Goal: Task Accomplishment & Management: Manage account settings

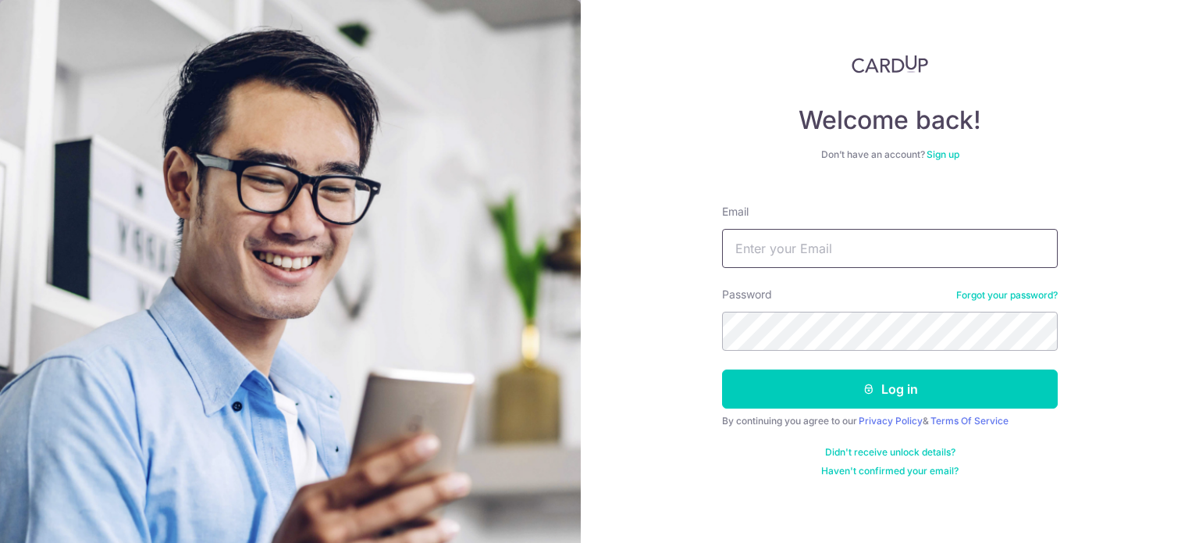
type input "[EMAIL_ADDRESS][DOMAIN_NAME]"
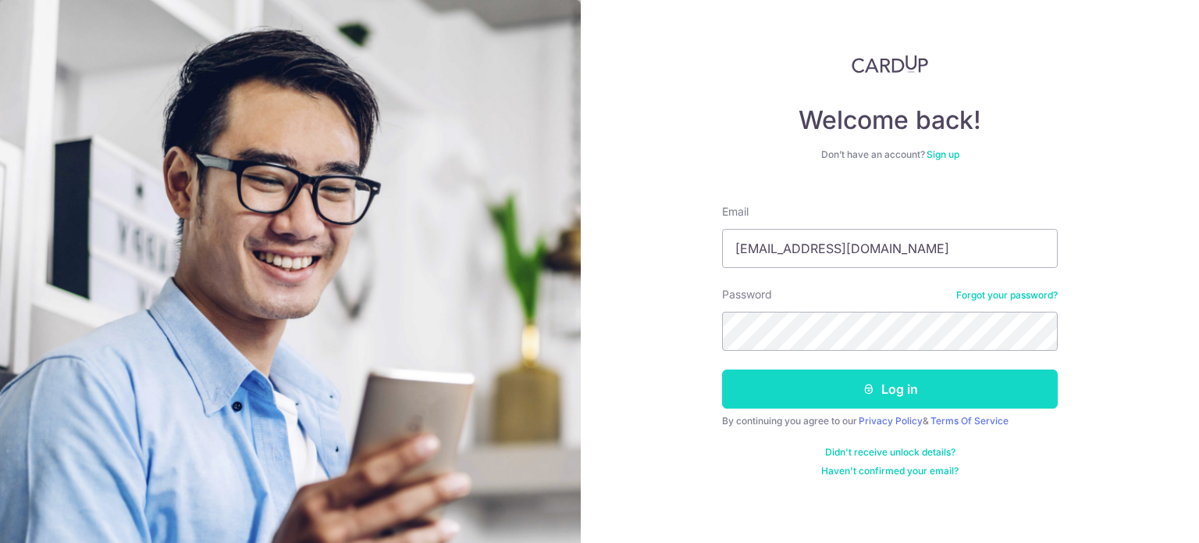
click at [879, 397] on button "Log in" at bounding box center [890, 388] width 336 height 39
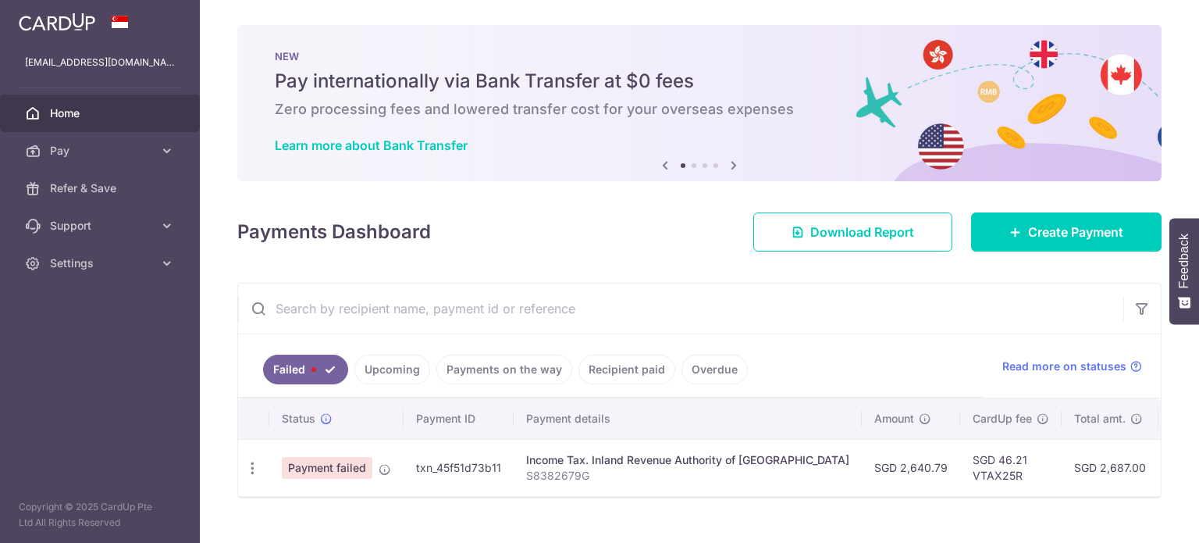
scroll to position [34, 0]
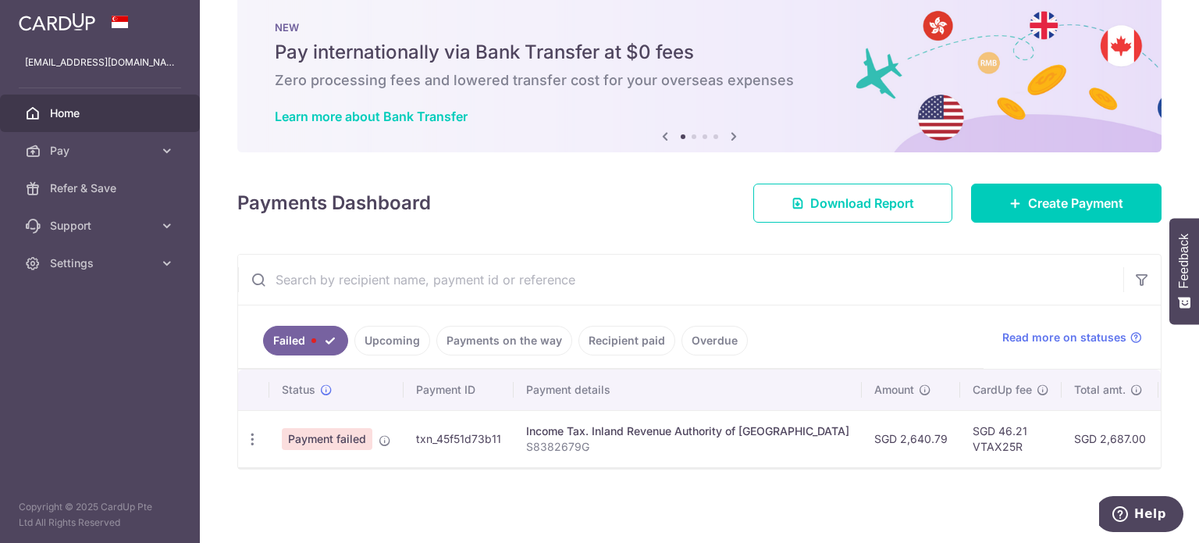
click at [314, 432] on span "Payment failed" at bounding box center [327, 439] width 91 height 22
click at [251, 431] on icon "button" at bounding box center [252, 439] width 16 height 16
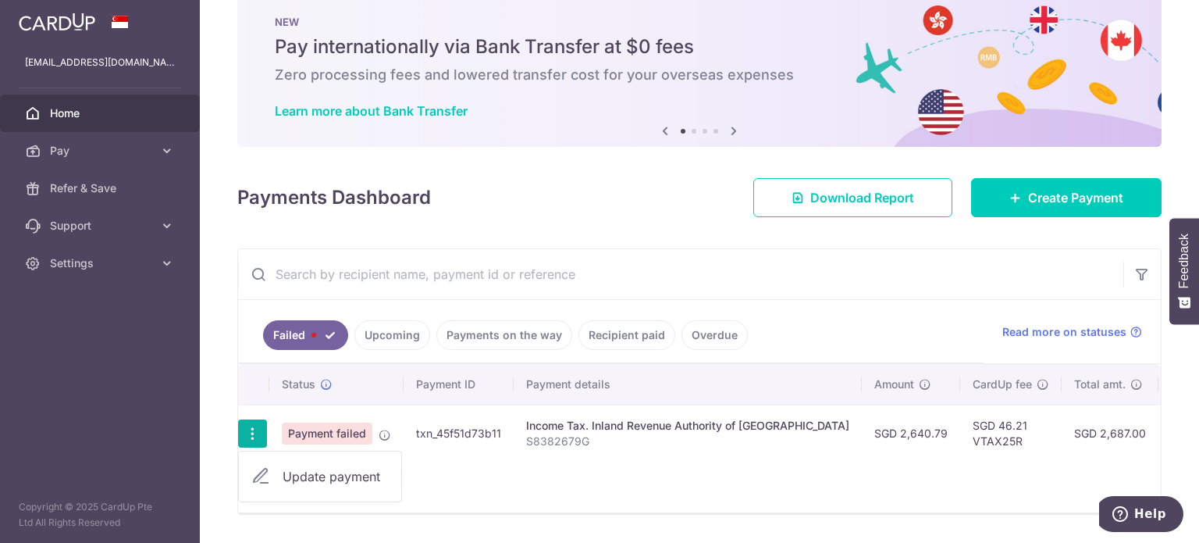
click at [326, 481] on span "Update payment" at bounding box center [336, 476] width 106 height 19
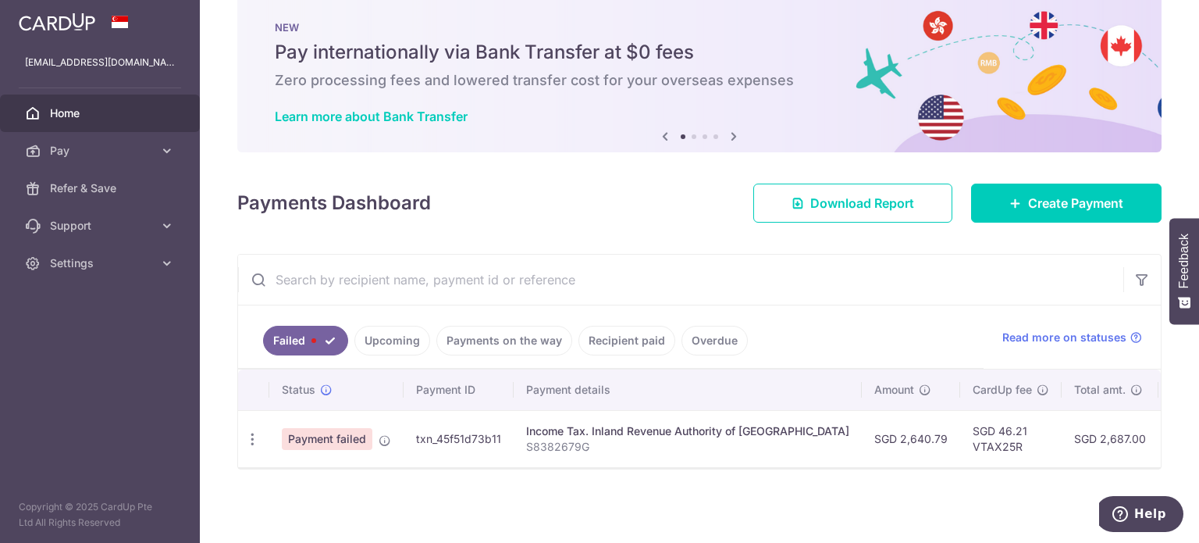
radio input "true"
type input "2,640.79"
type input "S8382679G"
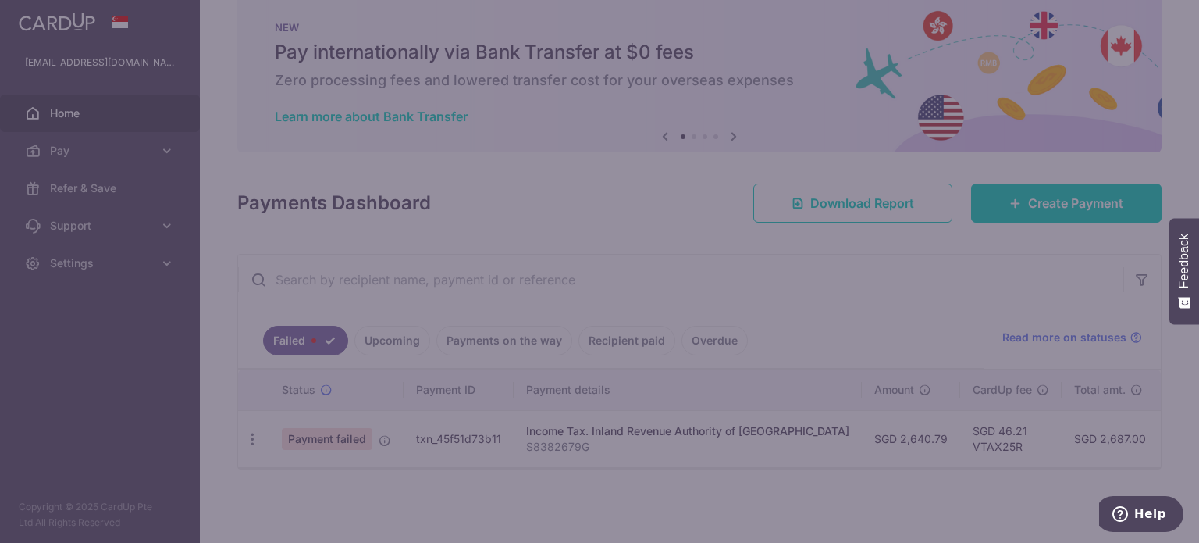
type input "VTAX25R"
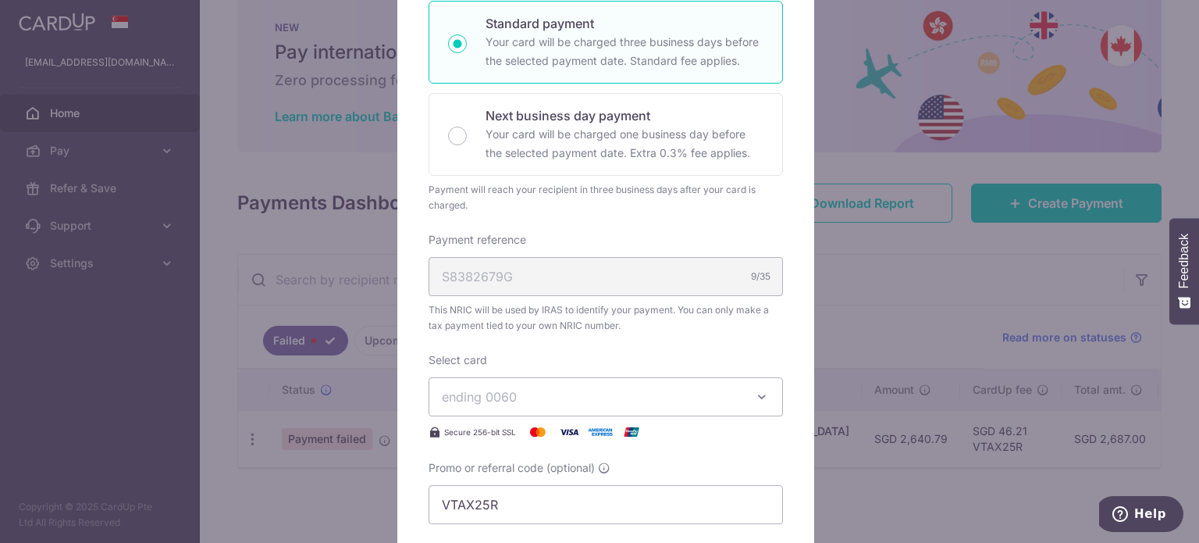
scroll to position [312, 0]
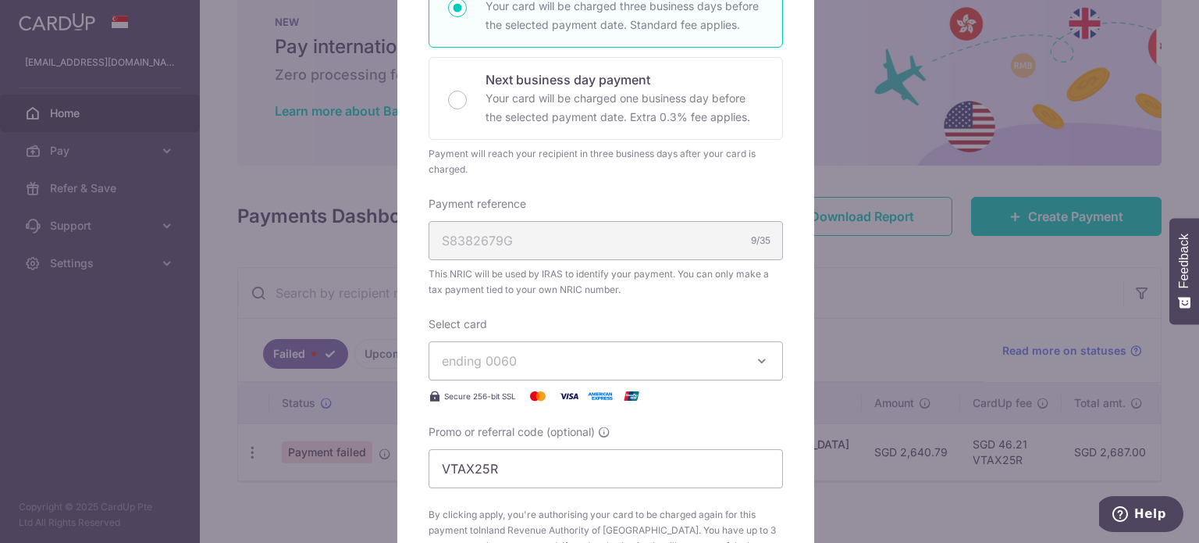
click at [484, 361] on span "ending 0060" at bounding box center [479, 361] width 75 height 16
click at [558, 515] on span "By clicking apply, you're authorising your card to be charged again for this pa…" at bounding box center [606, 538] width 355 height 62
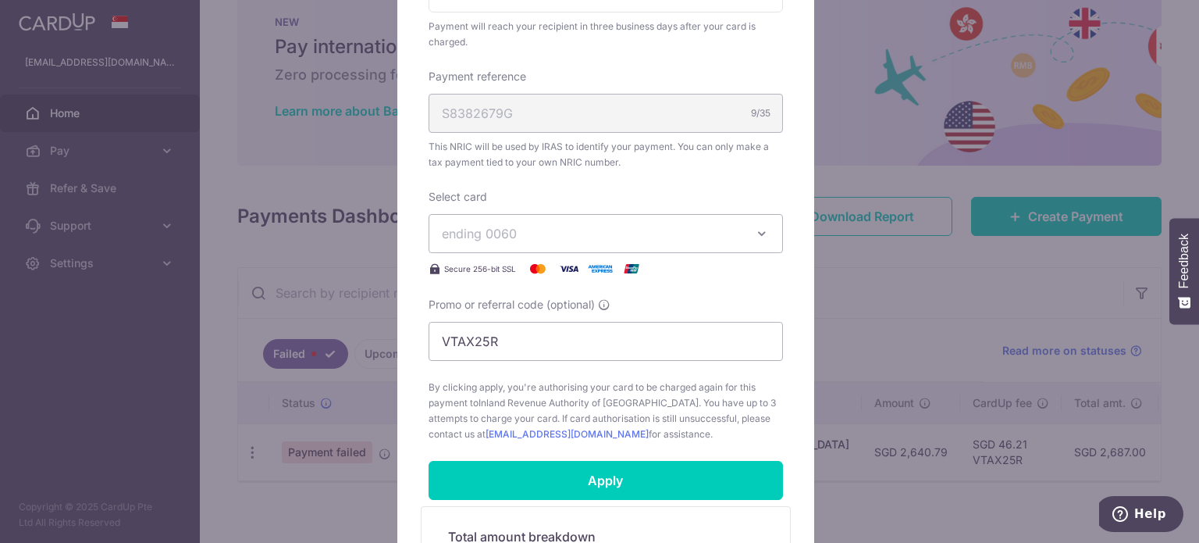
scroll to position [407, 0]
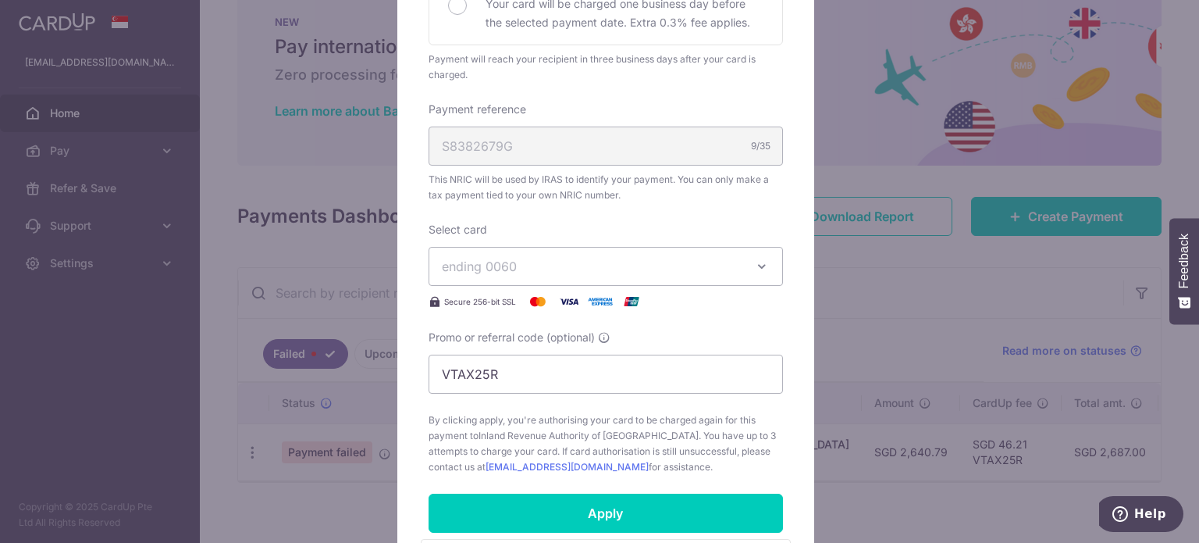
click at [517, 259] on span "ending 0060" at bounding box center [592, 266] width 300 height 19
click at [922, 322] on div "Edit payment By clicking apply, you will make changes to all payments to Inland…" at bounding box center [599, 271] width 1199 height 543
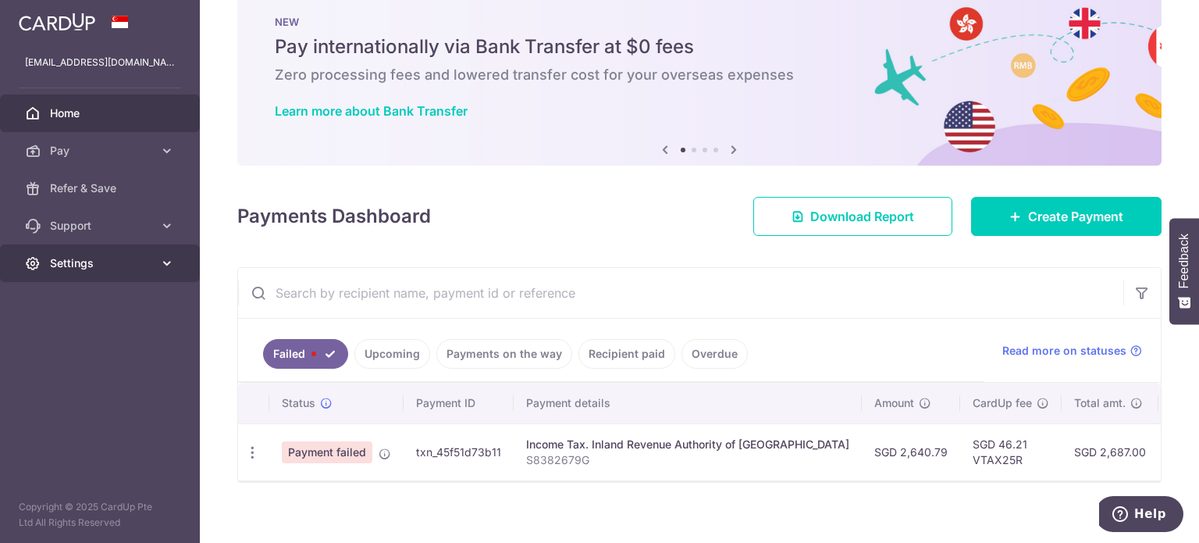
click at [103, 257] on span "Settings" at bounding box center [101, 263] width 103 height 16
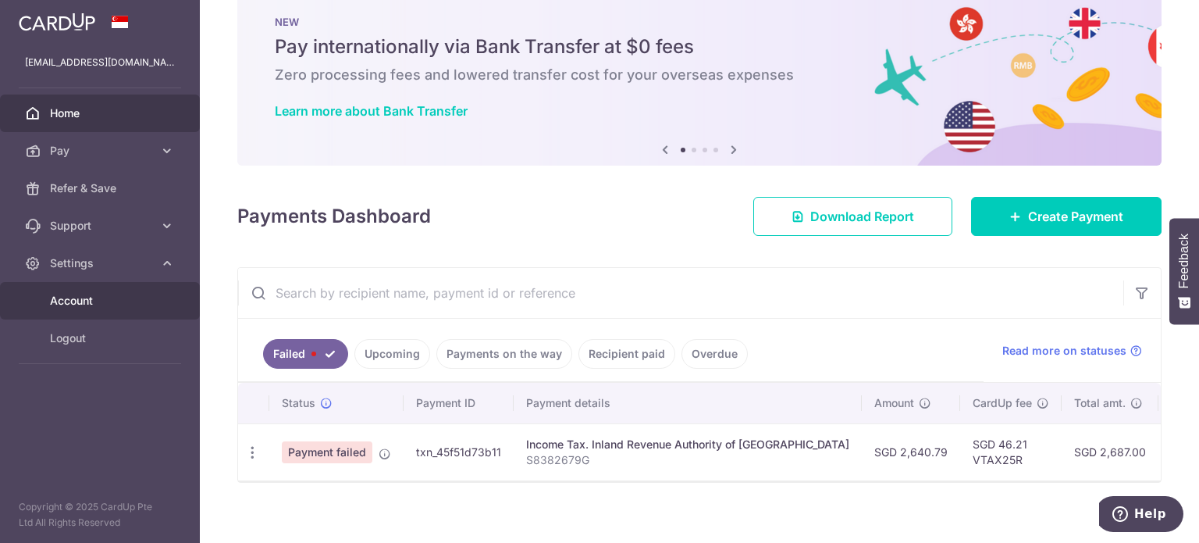
click at [81, 302] on span "Account" at bounding box center [101, 301] width 103 height 16
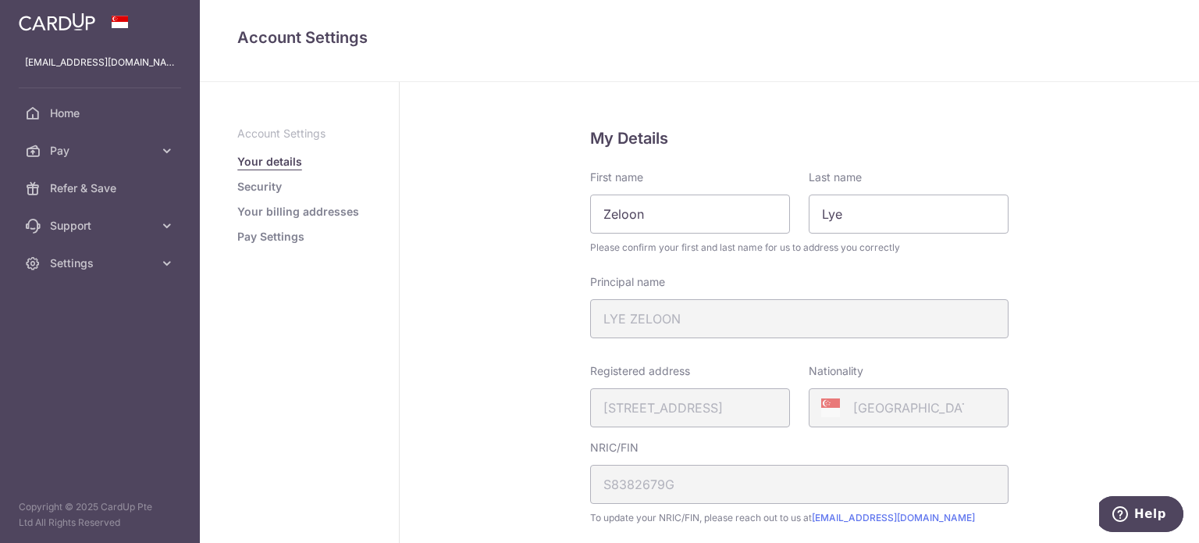
click at [276, 215] on link "Your billing addresses" at bounding box center [298, 212] width 122 height 16
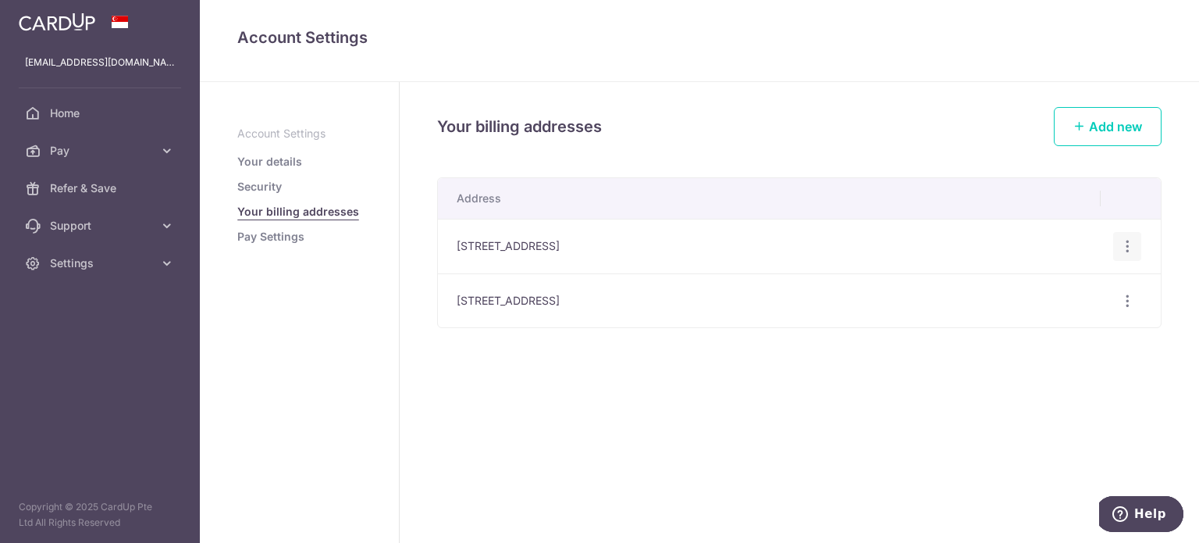
click at [1124, 245] on icon "button" at bounding box center [1128, 246] width 16 height 16
click at [1062, 327] on span "Delete address" at bounding box center [1075, 327] width 106 height 19
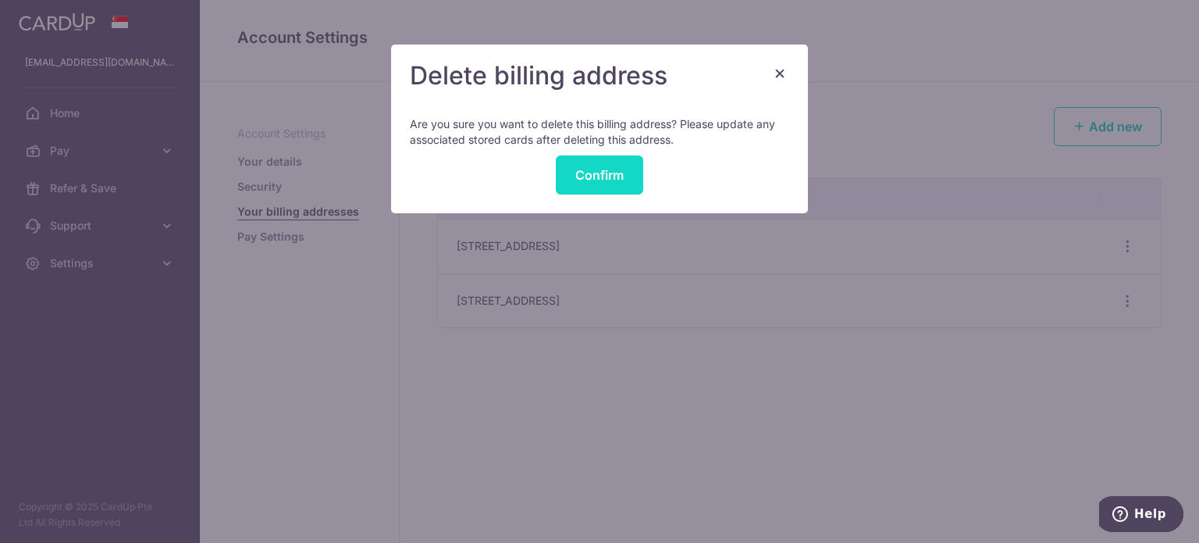
click at [611, 177] on button "Confirm" at bounding box center [599, 174] width 87 height 39
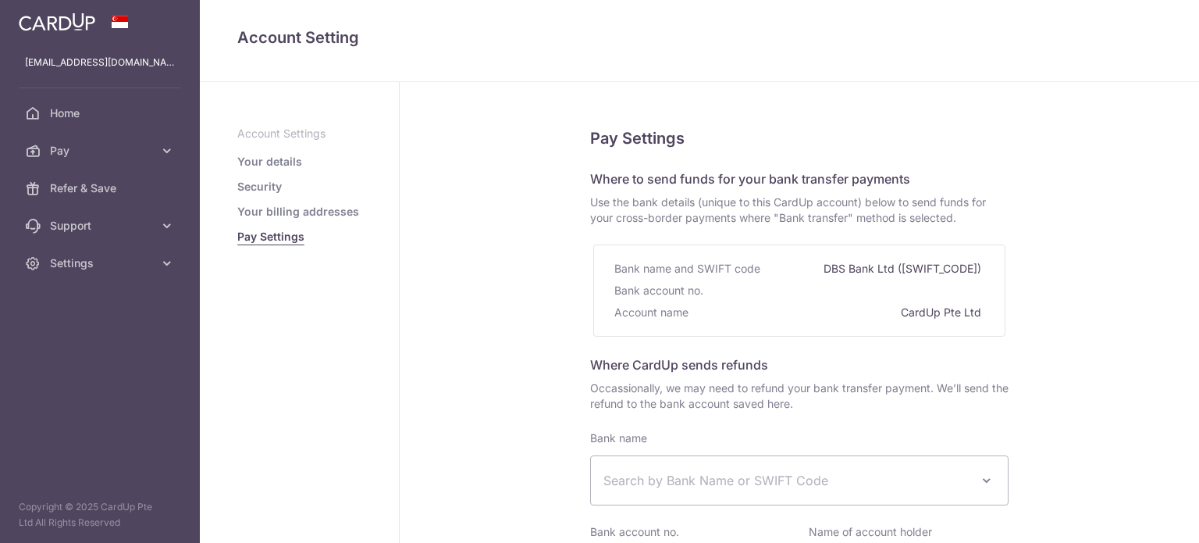
select select
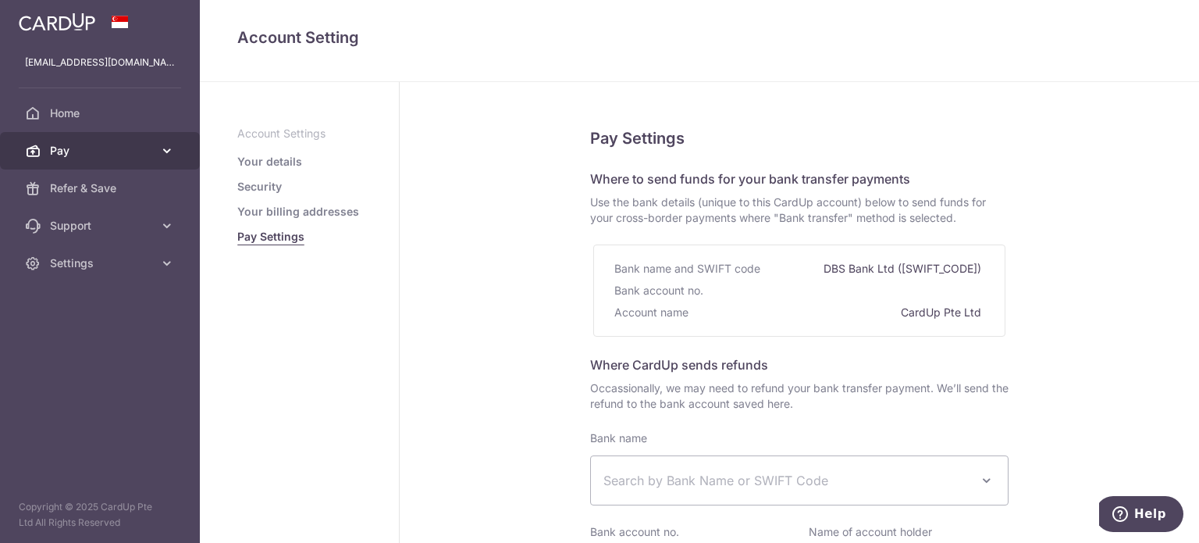
click at [164, 152] on icon at bounding box center [167, 151] width 16 height 16
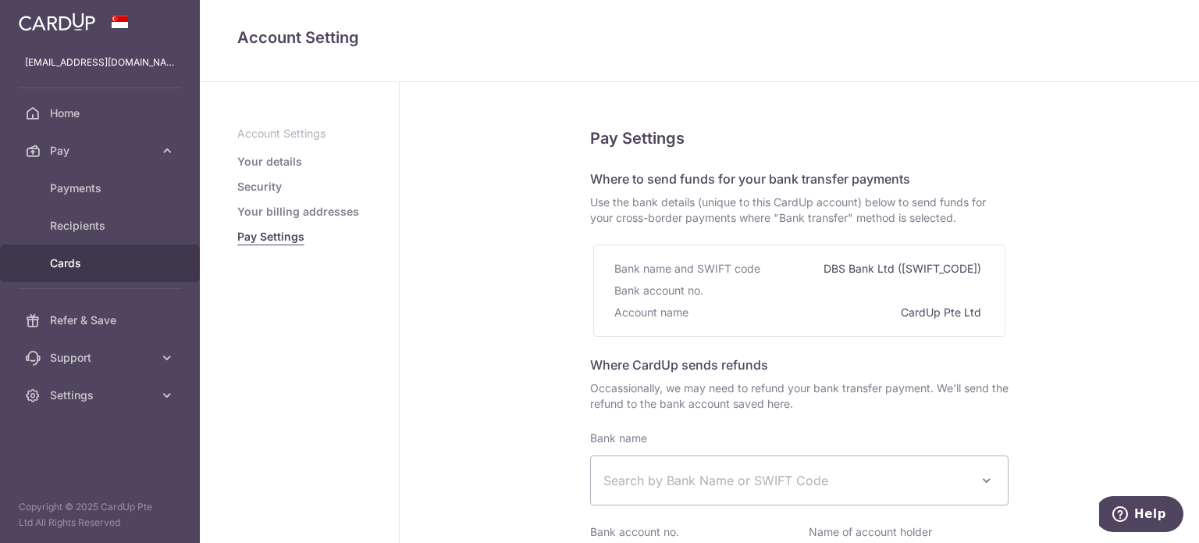
click at [72, 264] on span "Cards" at bounding box center [101, 263] width 103 height 16
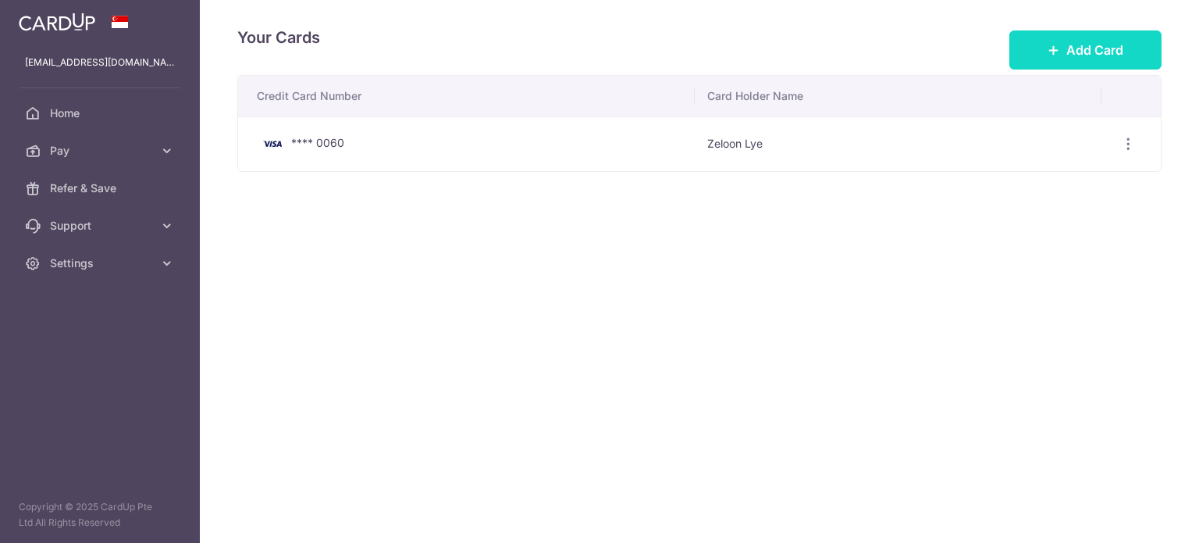
click at [1098, 40] on button "Add Card" at bounding box center [1086, 49] width 152 height 39
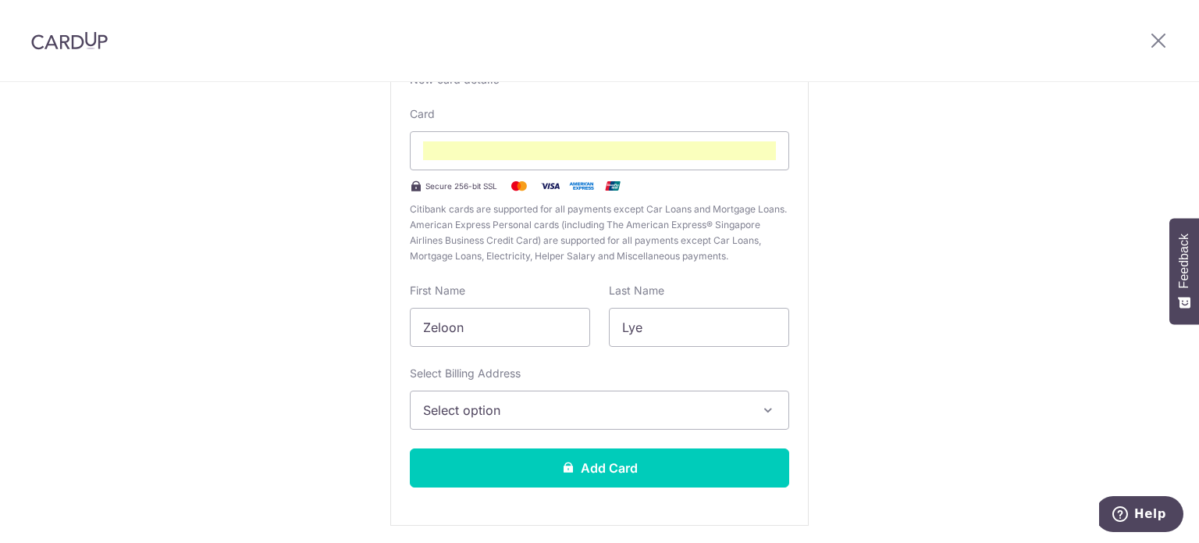
scroll to position [156, 0]
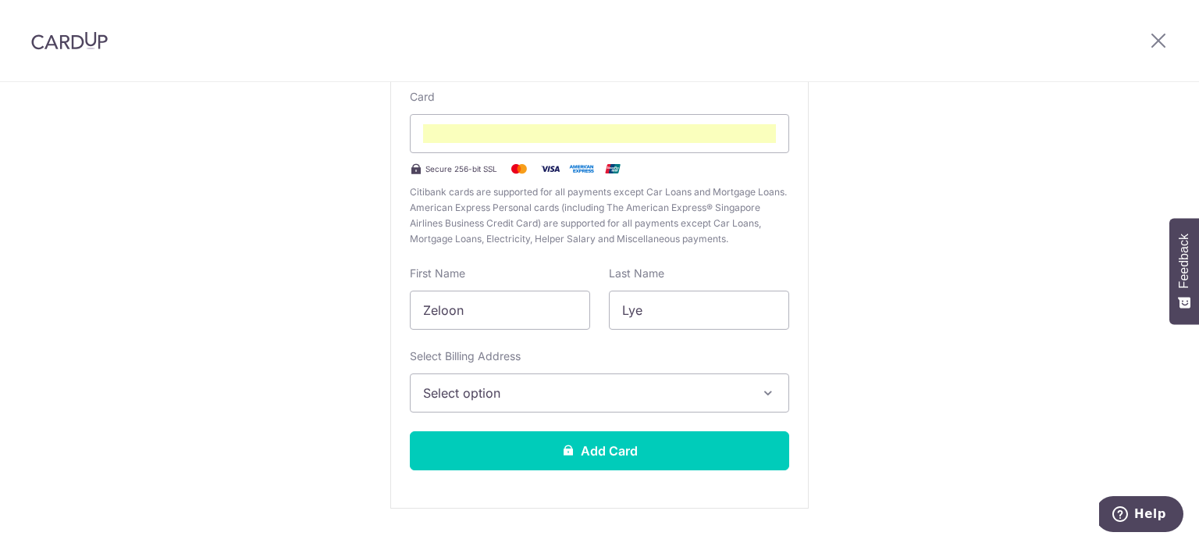
click at [547, 400] on span "Select option" at bounding box center [585, 392] width 325 height 19
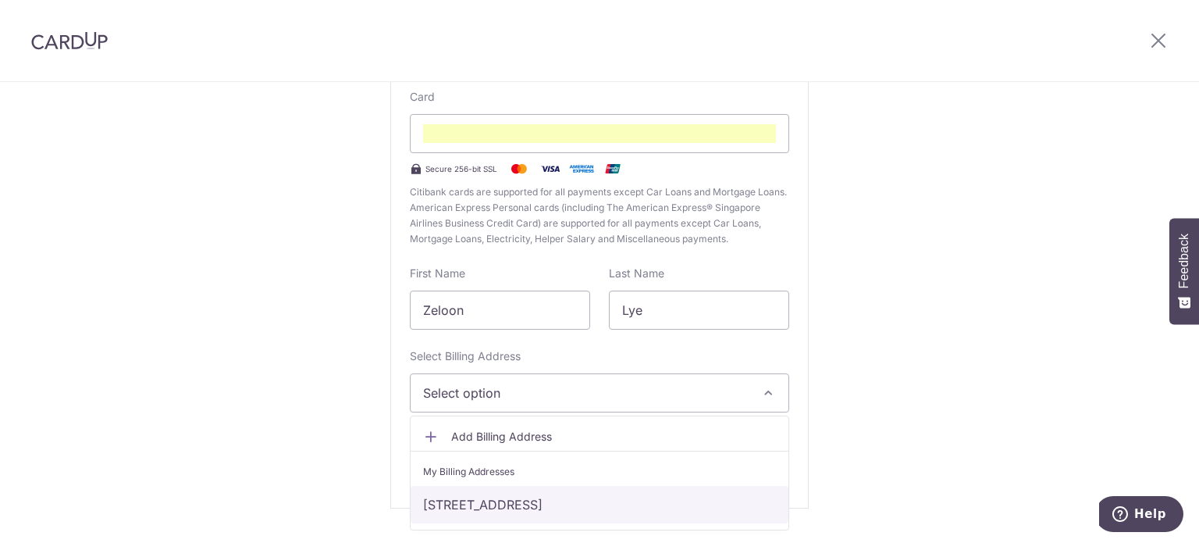
drag, startPoint x: 540, startPoint y: 504, endPoint x: 622, endPoint y: 502, distance: 82.8
click at [540, 504] on link "230, commonwealth avenue, 27-10, Singapore, Singapore-149739" at bounding box center [600, 504] width 378 height 37
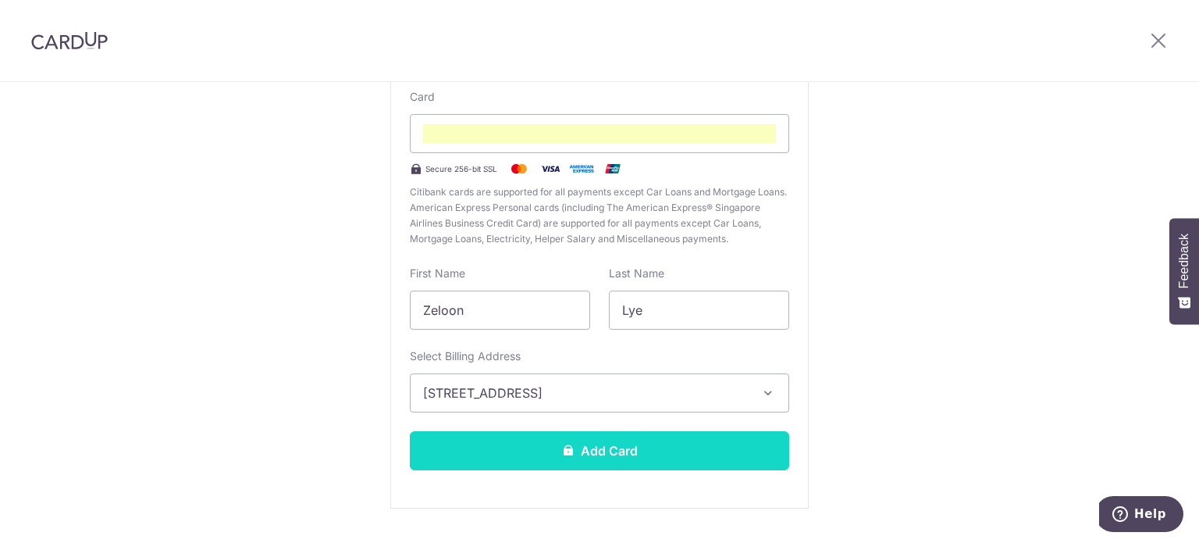
click at [629, 452] on button "Add Card" at bounding box center [599, 450] width 379 height 39
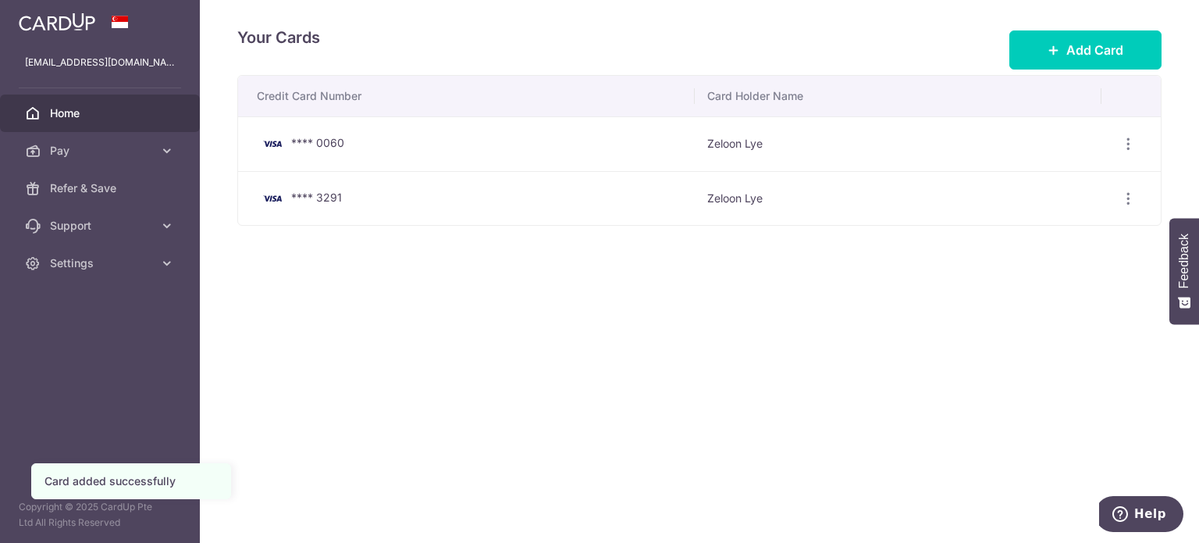
drag, startPoint x: 62, startPoint y: 109, endPoint x: 98, endPoint y: 112, distance: 36.1
click at [63, 109] on span "Home" at bounding box center [101, 113] width 103 height 16
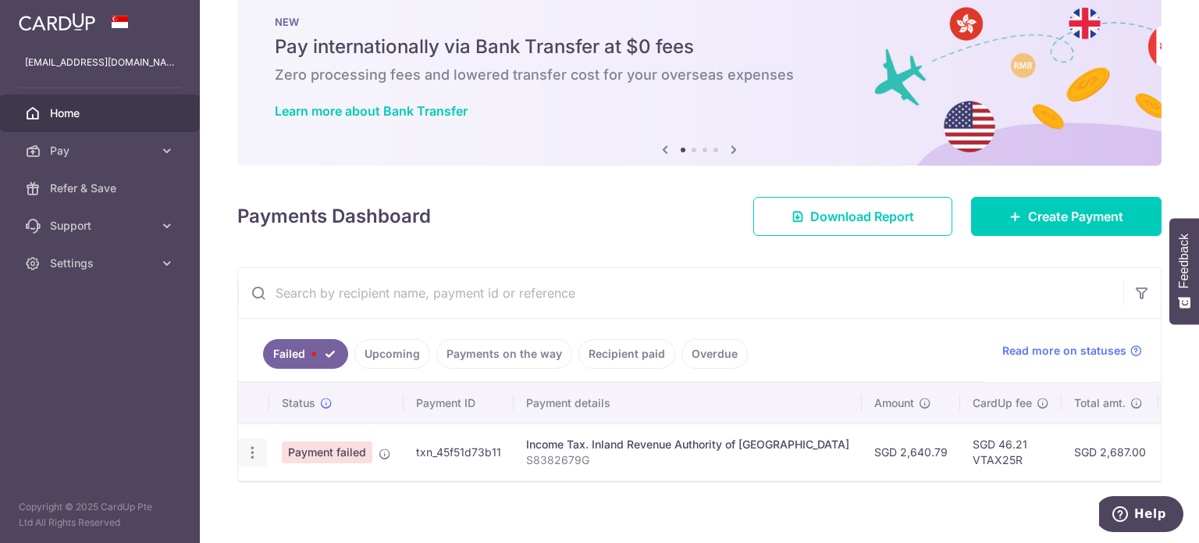
click at [255, 455] on icon "button" at bounding box center [252, 452] width 16 height 16
click at [334, 493] on span "Update payment" at bounding box center [336, 495] width 106 height 19
radio input "true"
type input "2,640.79"
type input "S8382679G"
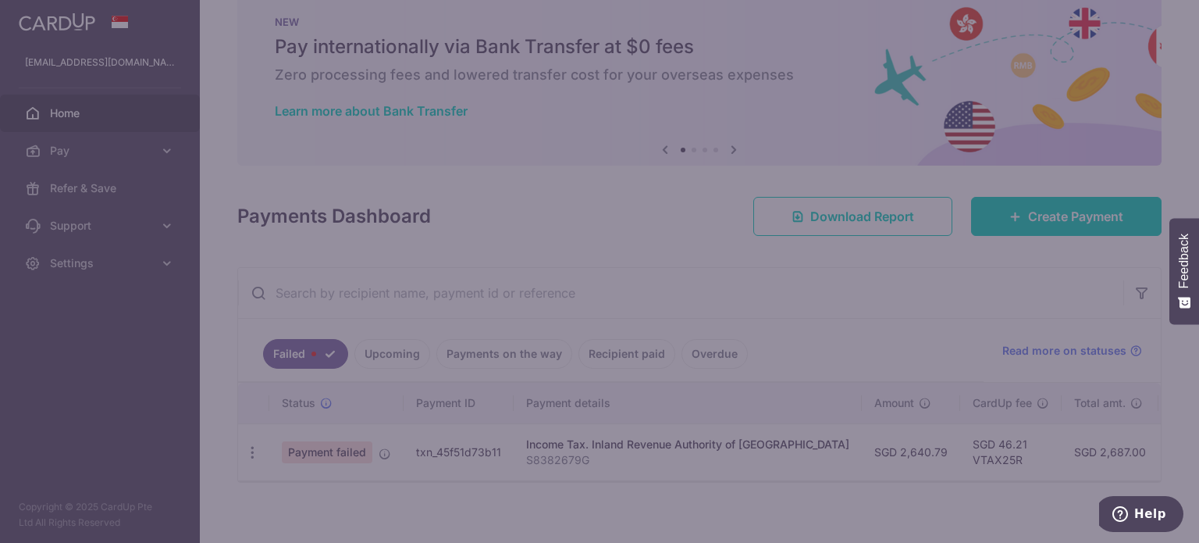
type input "VTAX25R"
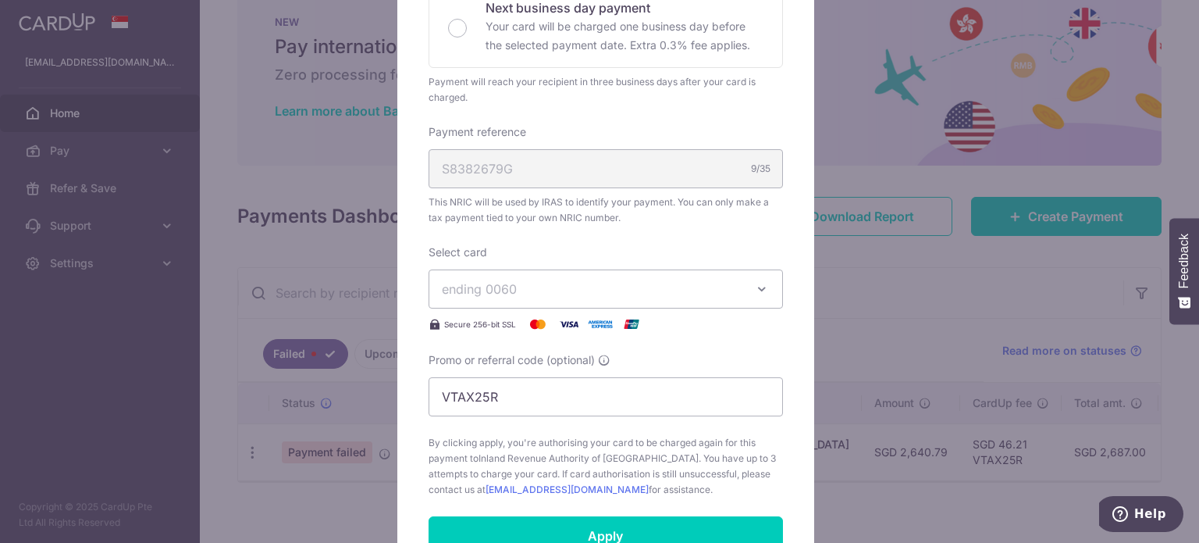
scroll to position [390, 0]
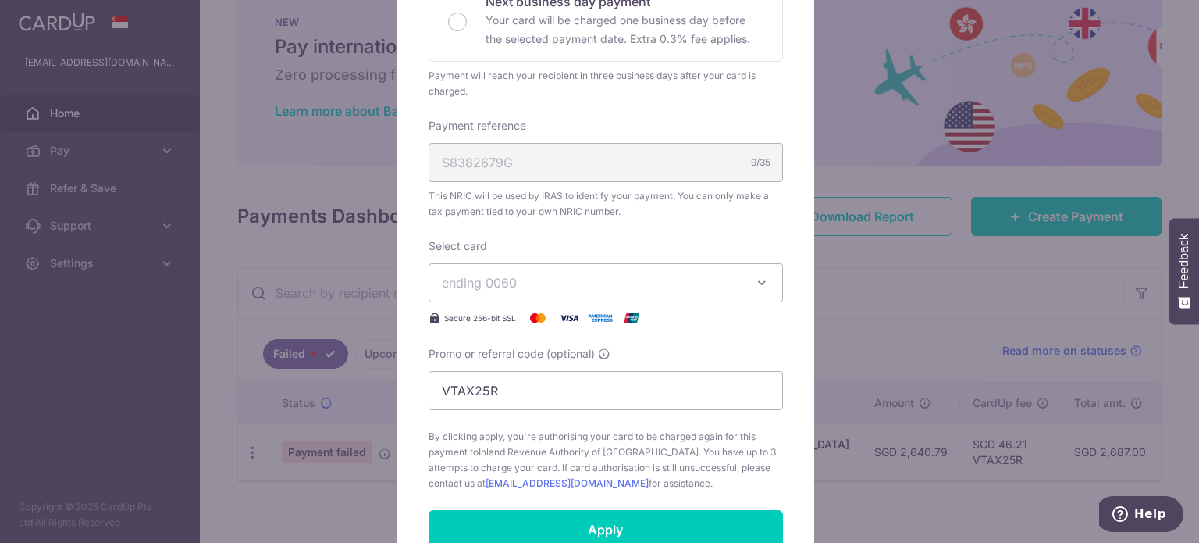
click at [639, 289] on span "ending 0060" at bounding box center [592, 282] width 300 height 19
click at [521, 399] on span "**** 3291" at bounding box center [508, 393] width 58 height 19
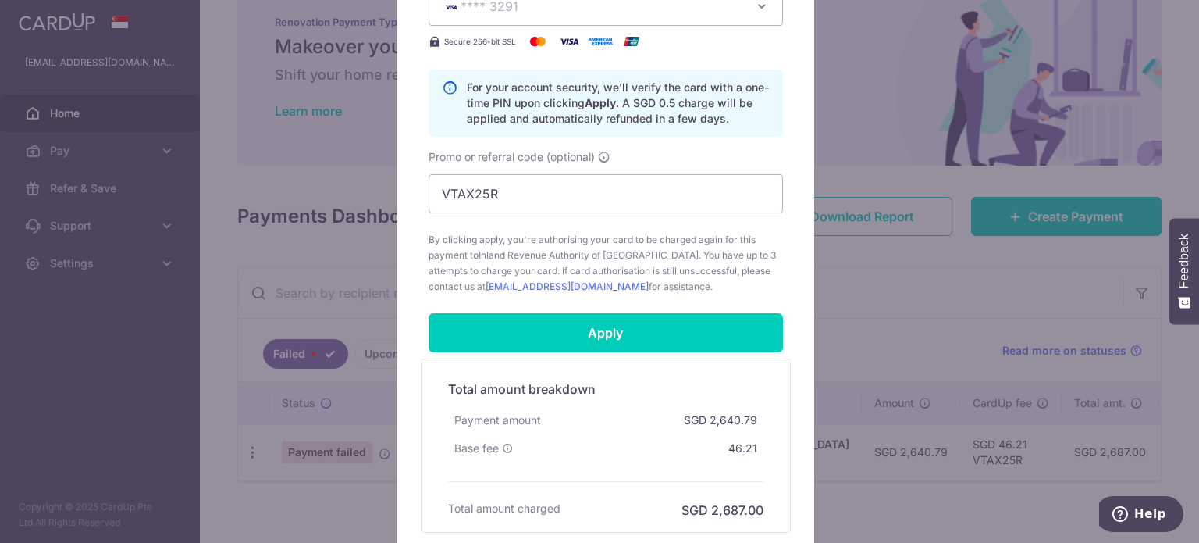
scroll to position [703, 0]
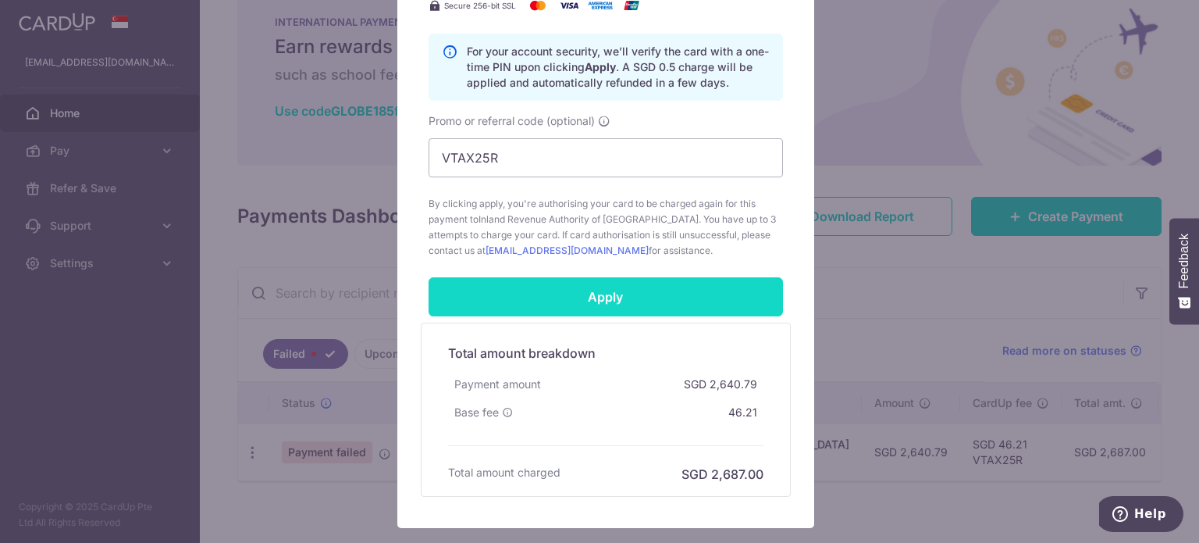
click at [656, 298] on input "Apply" at bounding box center [606, 296] width 355 height 39
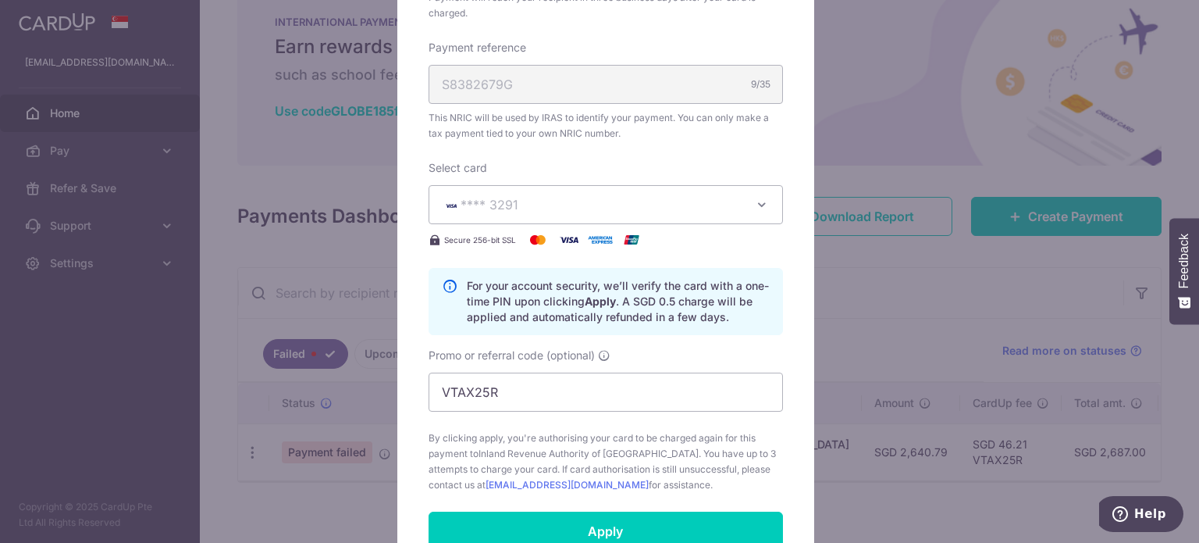
scroll to position [625, 0]
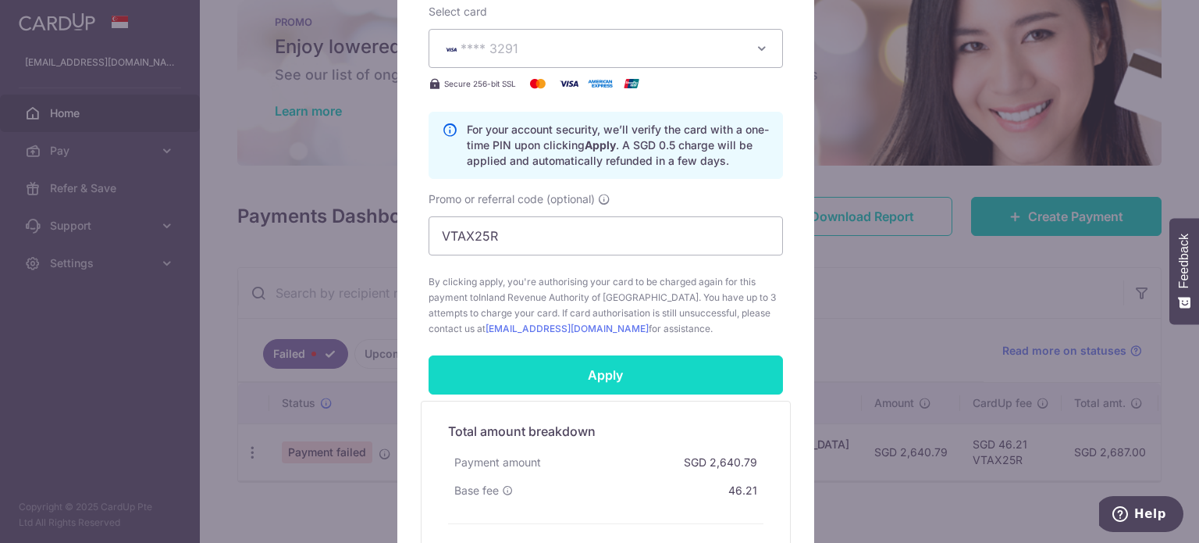
click at [622, 375] on input "Apply" at bounding box center [606, 374] width 355 height 39
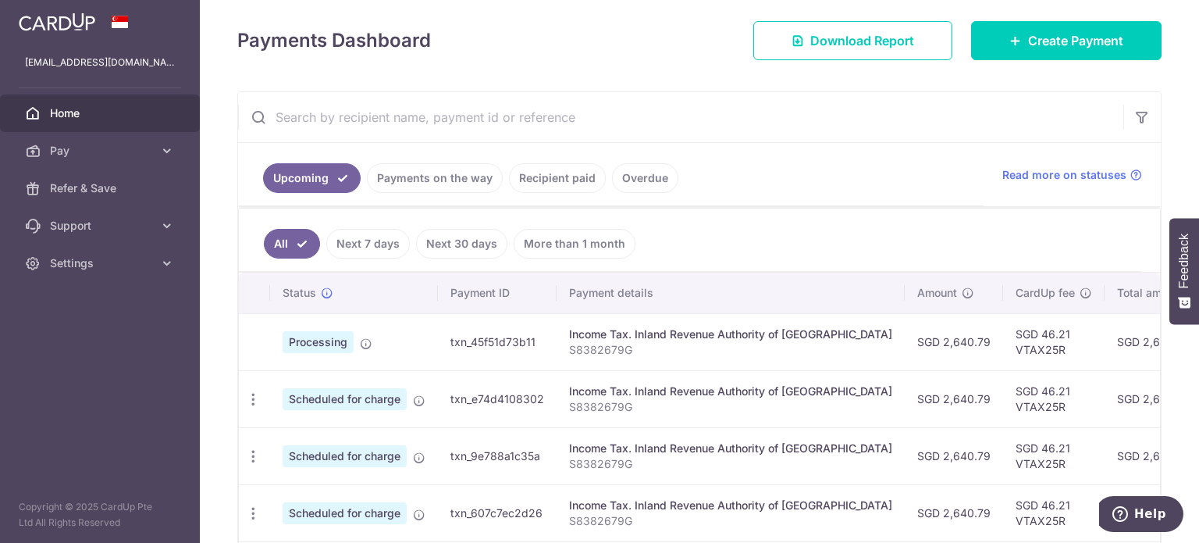
scroll to position [234, 0]
